Goal: Task Accomplishment & Management: Complete application form

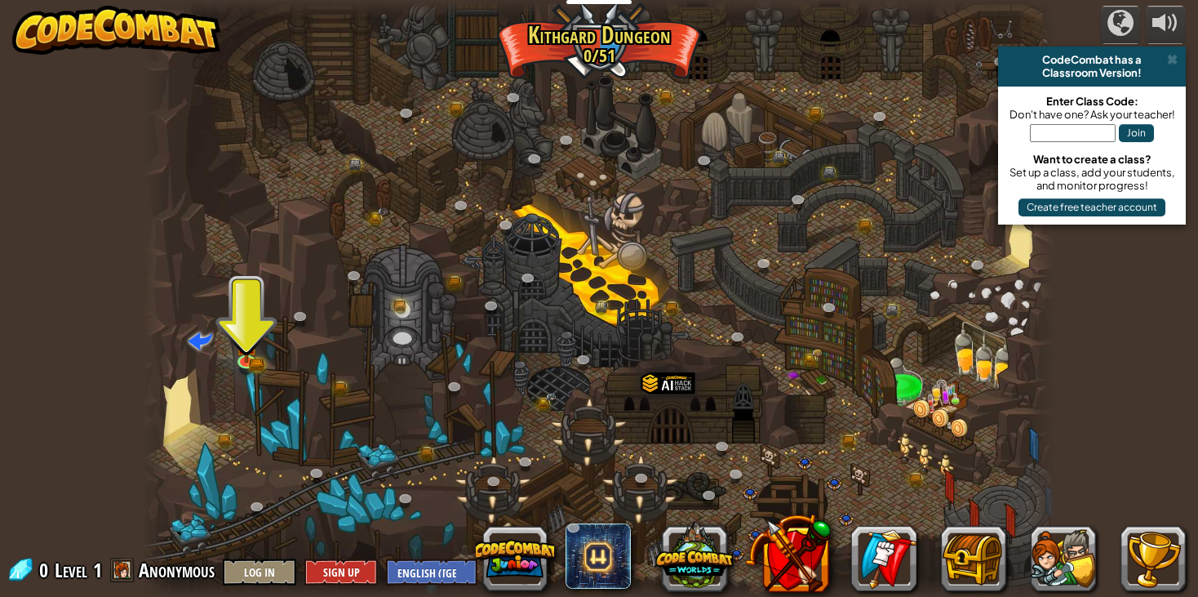
click at [118, 569] on span at bounding box center [122, 569] width 24 height 24
click at [329, 573] on button "Sign Up" at bounding box center [340, 571] width 73 height 27
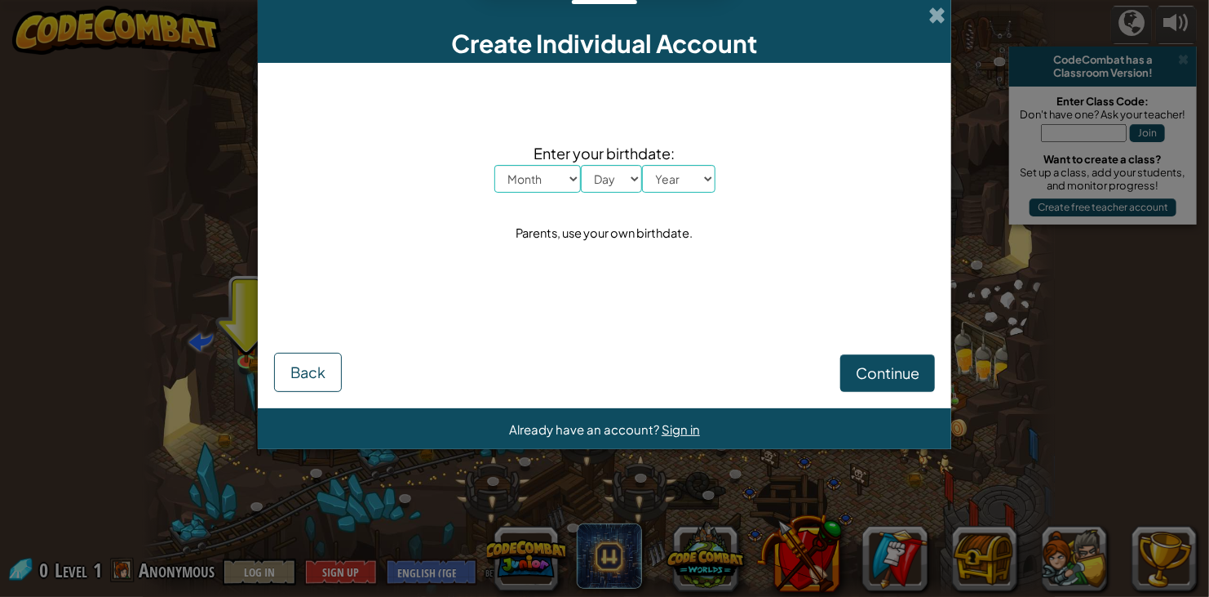
click at [545, 185] on select "Month January February March April May June July August September October Novem…" at bounding box center [538, 179] width 87 height 28
select select "6"
click at [495, 165] on select "Month January February March April May June July August September October Novem…" at bounding box center [538, 179] width 87 height 28
click at [613, 185] on select "Day 1 2 3 4 5 6 7 8 9 10 11 12 13 14 15 16 17 18 19 20 21 22 23 24 25 26 27 28 …" at bounding box center [611, 179] width 61 height 28
select select "19"
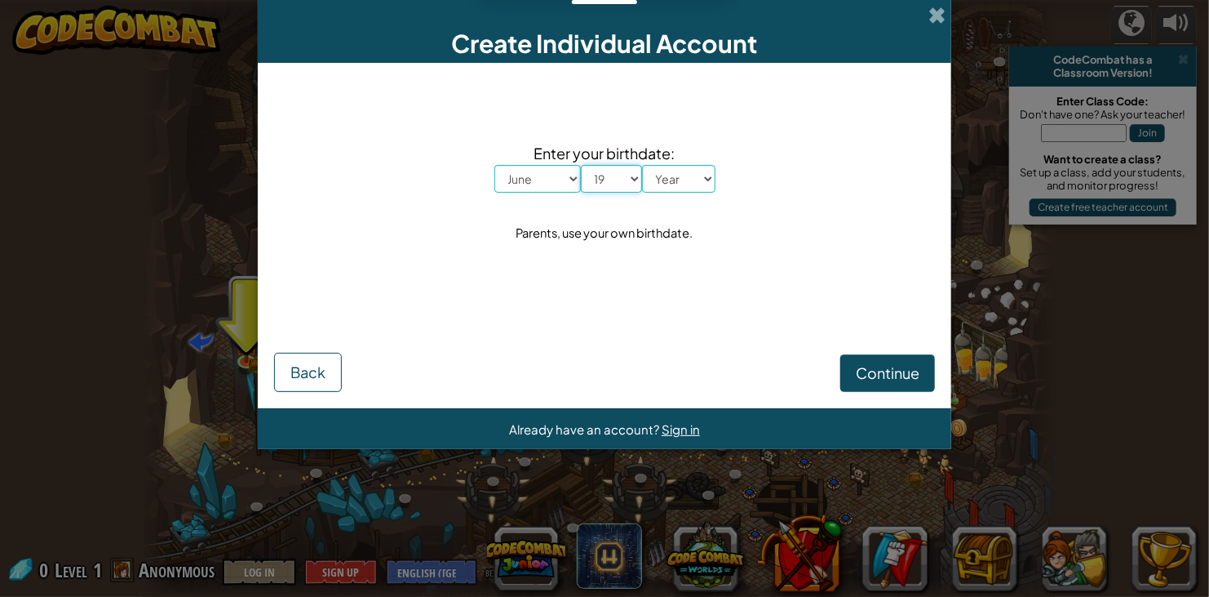
click at [581, 165] on select "Day 1 2 3 4 5 6 7 8 9 10 11 12 13 14 15 16 17 18 19 20 21 22 23 24 25 26 27 28 …" at bounding box center [611, 179] width 61 height 28
click at [676, 182] on select "Year [DATE] 2024 2023 2022 2021 2020 2019 2018 2017 2016 2015 2014 2013 2012 20…" at bounding box center [678, 179] width 73 height 28
select select "2009"
click at [899, 375] on span "Continue" at bounding box center [888, 372] width 64 height 19
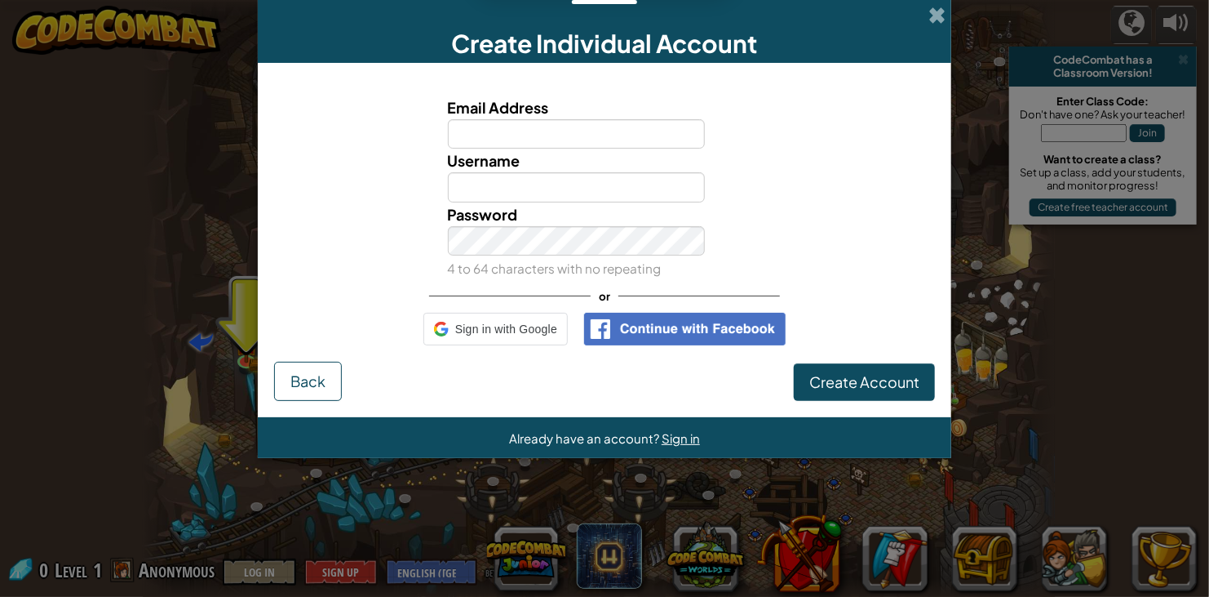
click at [641, 327] on img at bounding box center [685, 329] width 202 height 33
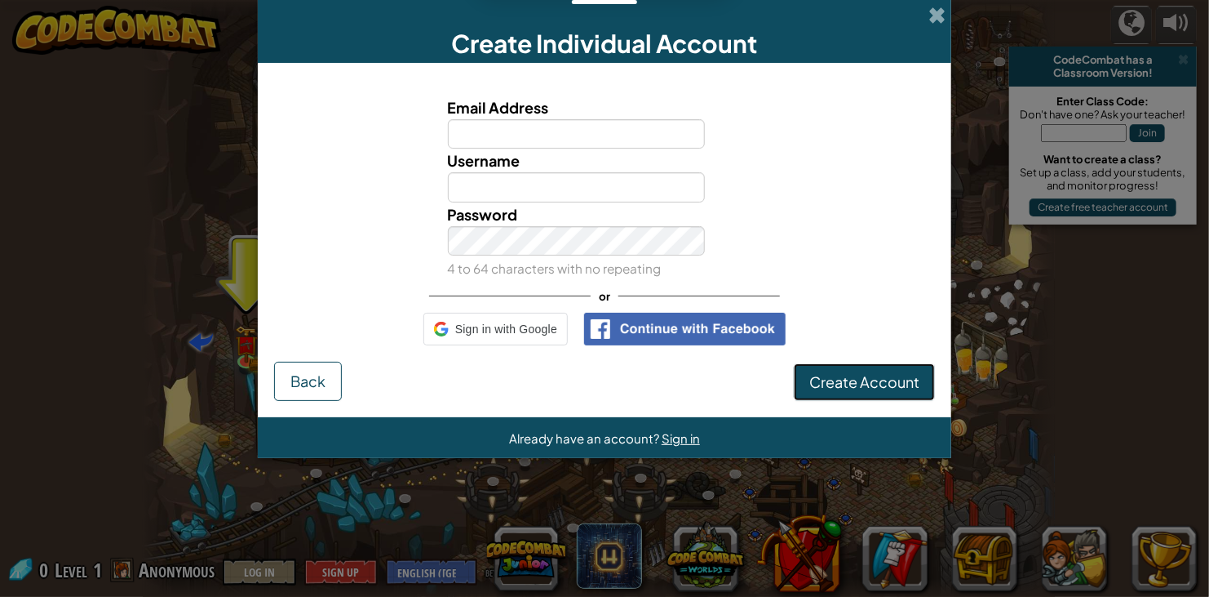
click at [843, 383] on span "Create Account" at bounding box center [865, 381] width 110 height 19
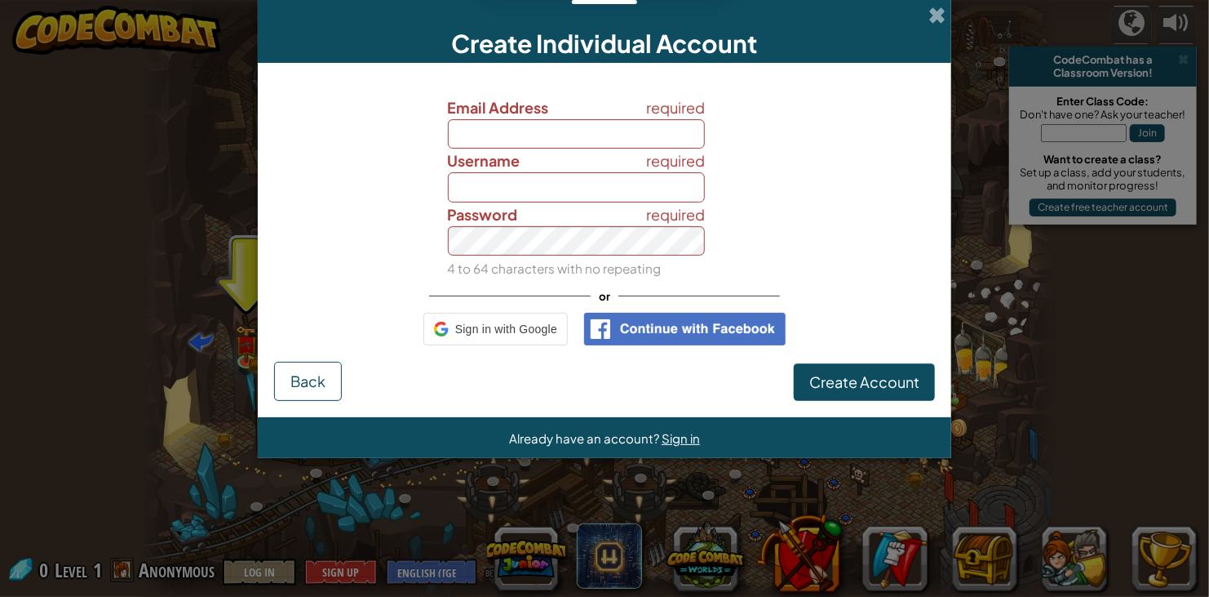
click at [685, 324] on img at bounding box center [685, 329] width 202 height 33
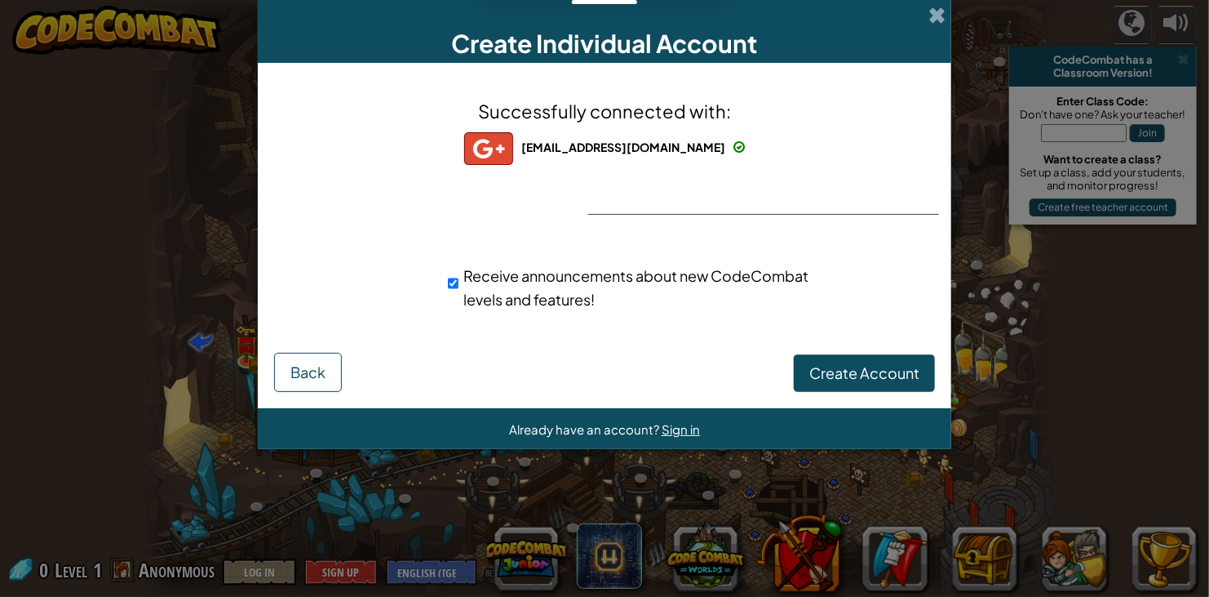
click at [801, 237] on div "Successfully connected with: [EMAIL_ADDRESS][DOMAIN_NAME] [EMAIL_ADDRESS][DOMAI…" at bounding box center [604, 214] width 653 height 271
click at [831, 379] on span "Create Account" at bounding box center [865, 372] width 110 height 19
click at [840, 372] on button "Create Account" at bounding box center [864, 373] width 141 height 38
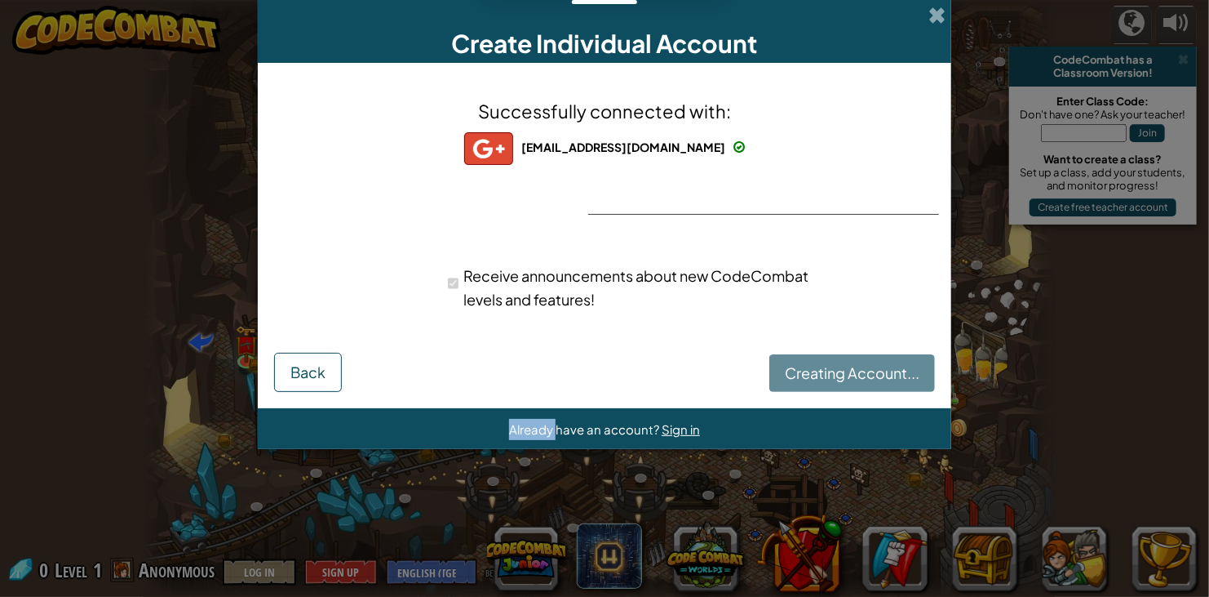
click at [840, 372] on div "Creating Account... Back" at bounding box center [604, 371] width 661 height 42
click at [554, 366] on div "Creating Account... Back" at bounding box center [604, 371] width 661 height 42
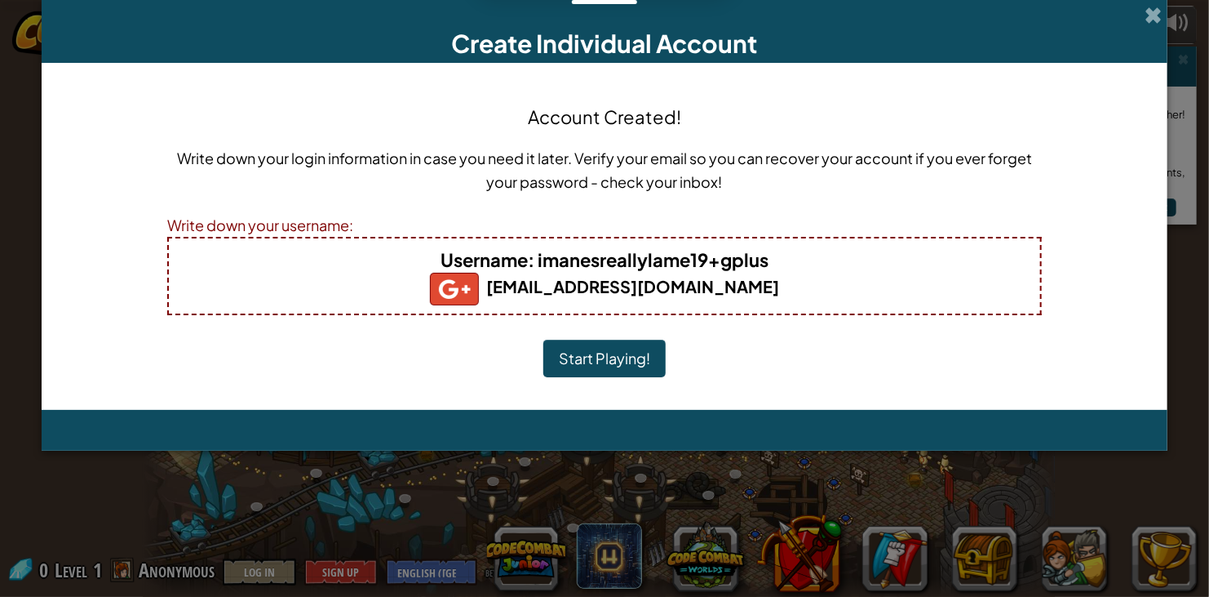
click at [718, 206] on div "Account Created! Write down your login information in case you need it later. V…" at bounding box center [604, 236] width 875 height 314
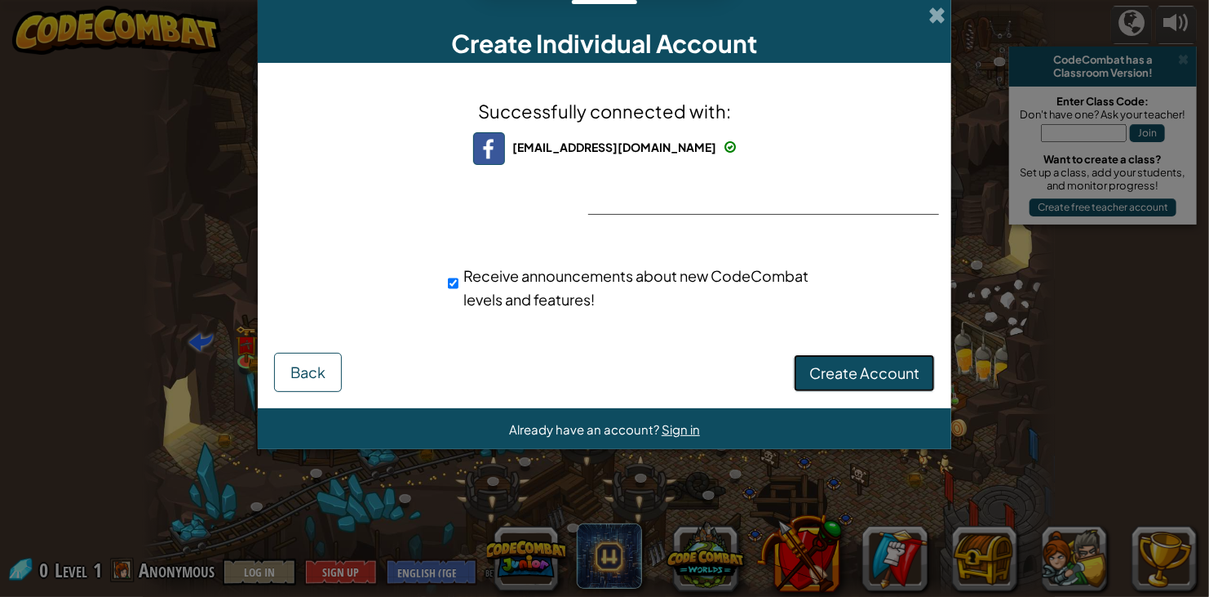
click at [876, 379] on span "Create Account" at bounding box center [865, 372] width 110 height 19
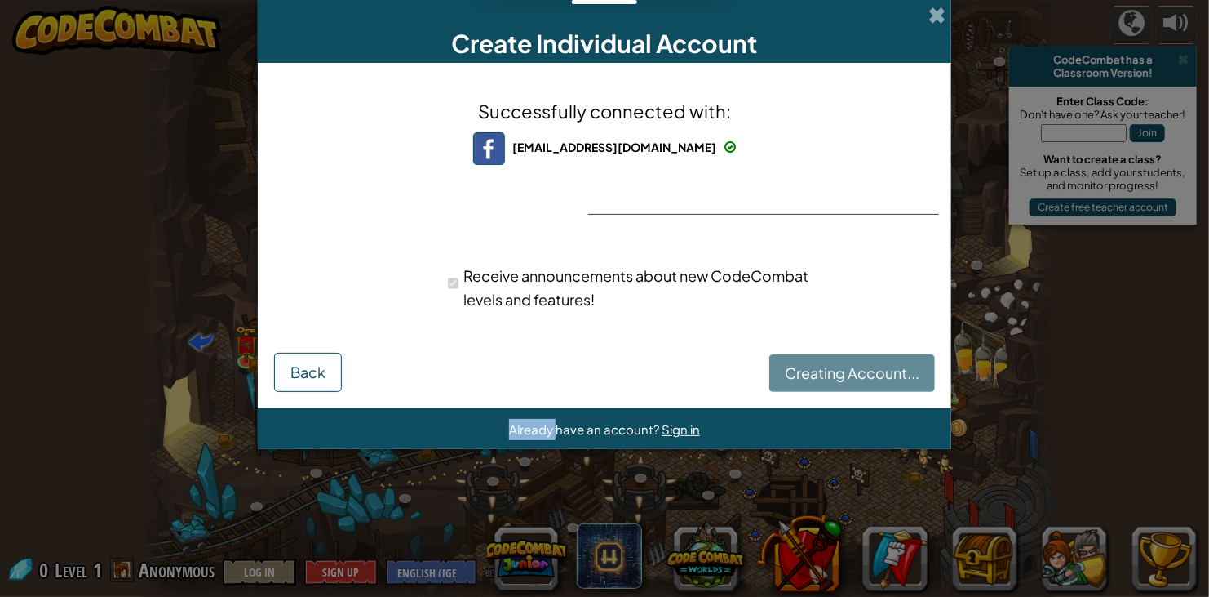
click at [876, 379] on div "Creating Account... Back" at bounding box center [604, 371] width 661 height 42
click at [877, 272] on div "Receive announcements about new CodeCombat levels and features!" at bounding box center [604, 287] width 677 height 64
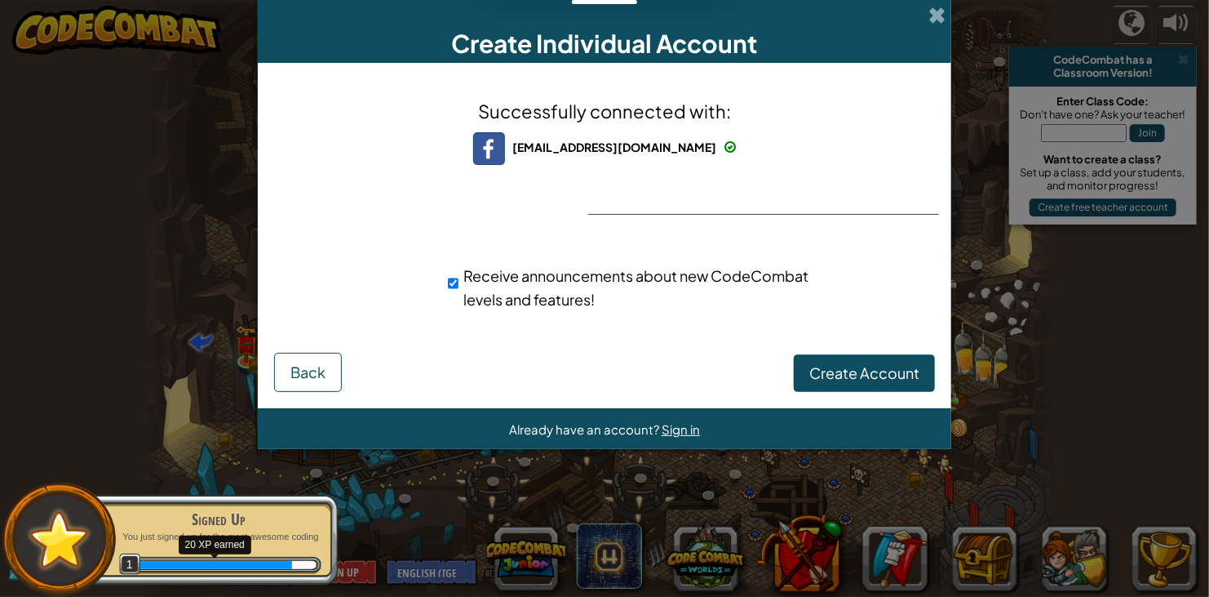
drag, startPoint x: 128, startPoint y: 562, endPoint x: 205, endPoint y: 561, distance: 76.7
click at [127, 557] on div "1 20 XP earned" at bounding box center [127, 557] width 0 height 0
click at [835, 366] on button "Create Account" at bounding box center [864, 373] width 141 height 38
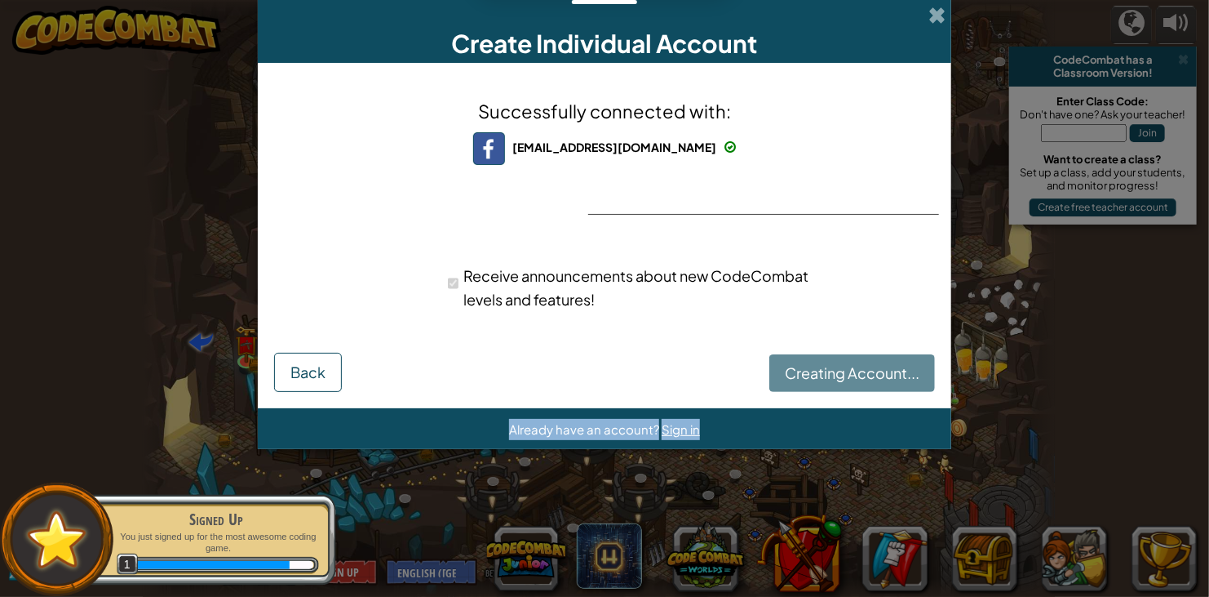
click at [835, 366] on div "Creating Account... Back" at bounding box center [604, 371] width 661 height 42
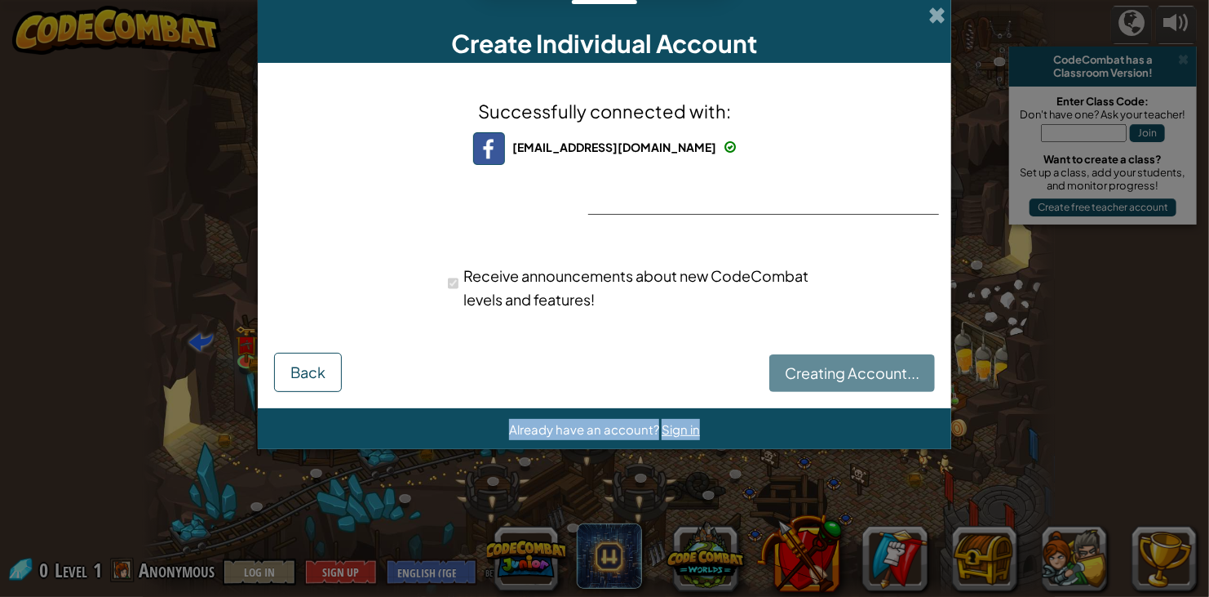
click at [835, 366] on div "Creating Account... Back" at bounding box center [604, 371] width 661 height 42
click at [680, 366] on div "Creating Account... Back" at bounding box center [604, 371] width 661 height 42
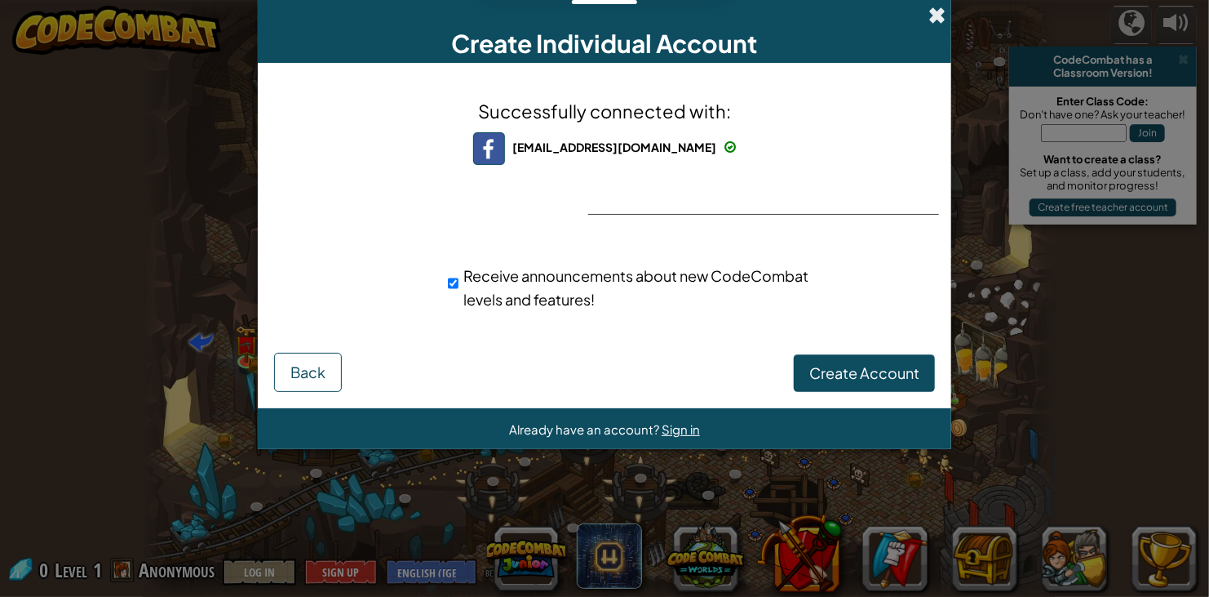
click at [935, 20] on span at bounding box center [937, 15] width 17 height 17
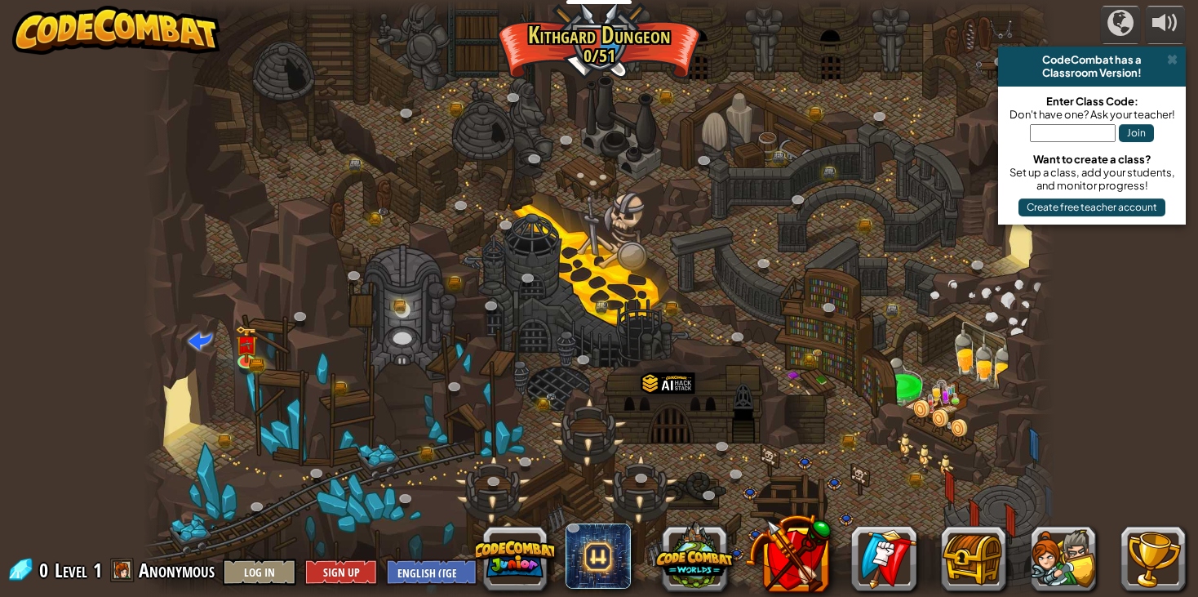
click at [121, 577] on span at bounding box center [122, 569] width 24 height 24
click at [135, 572] on div "0 Level 1 Anonymous Log In Sign Up English ([GEOGRAPHIC_DATA]) English ([GEOGRA…" at bounding box center [273, 571] width 532 height 29
